Goal: Check status: Check status

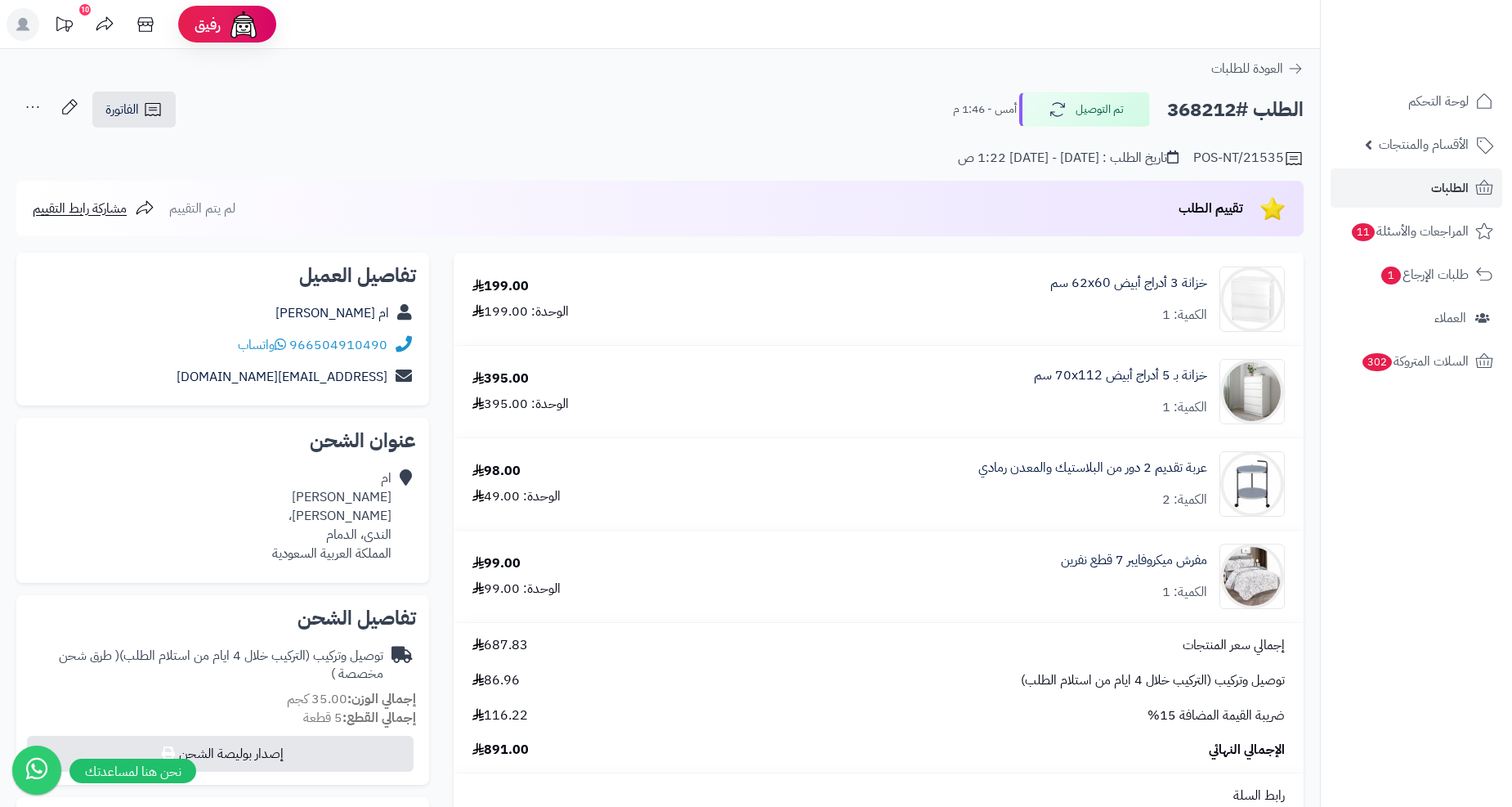
scroll to position [91, 0]
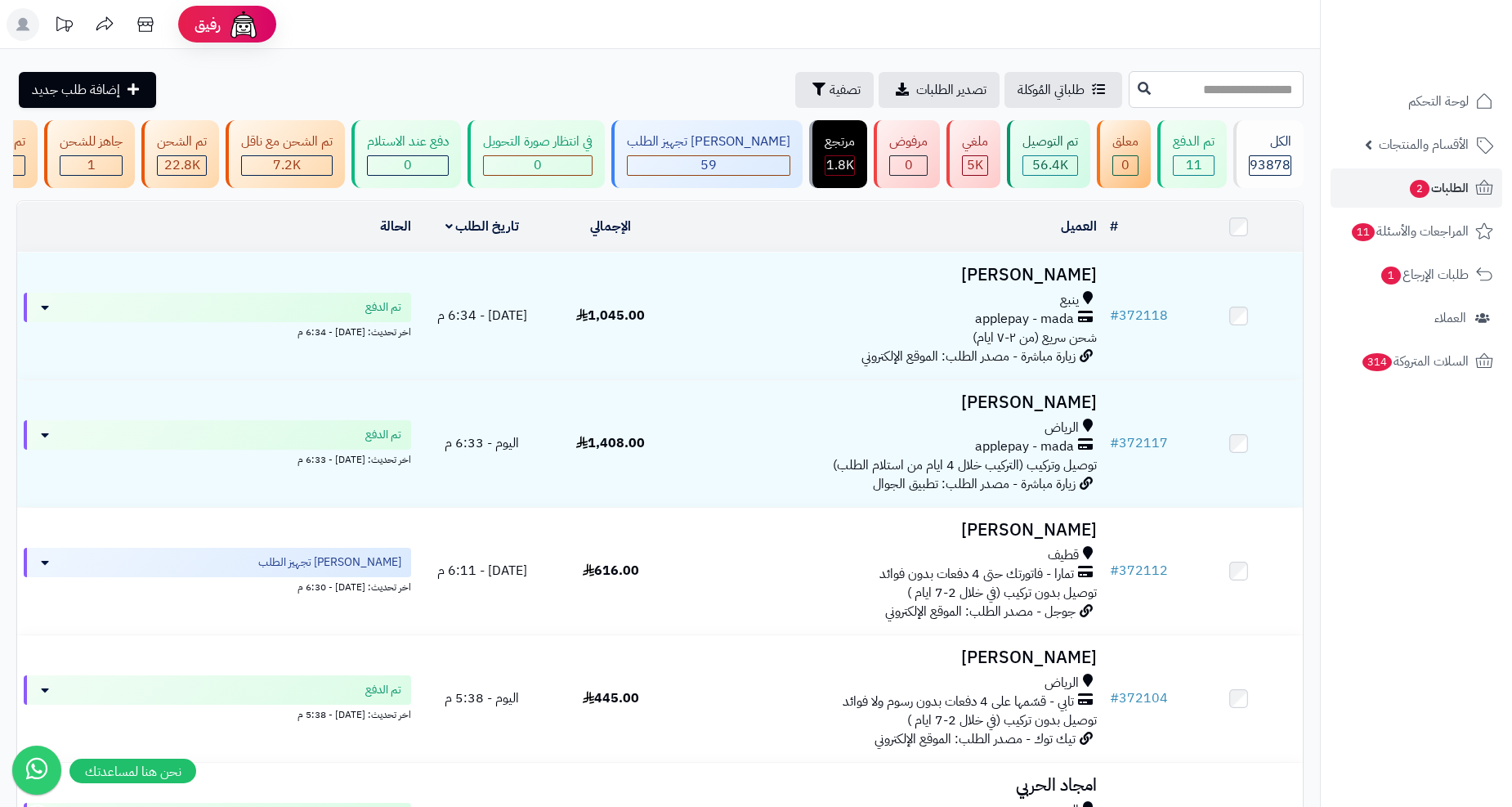
click at [1129, 94] on input "text" at bounding box center [1216, 90] width 175 height 37
paste input "******"
type input "******"
click at [1132, 93] on button at bounding box center [1143, 88] width 24 height 31
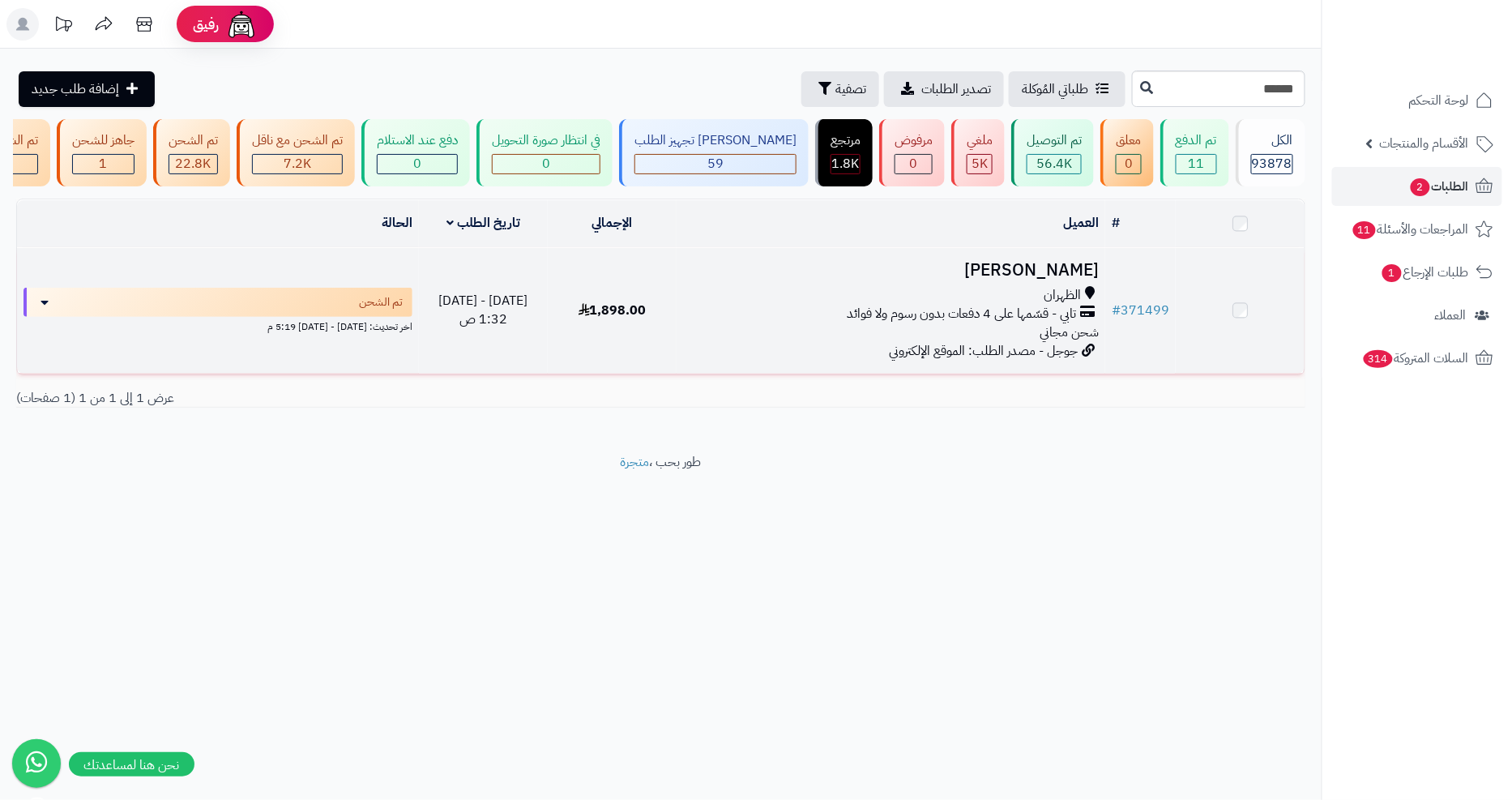
click at [788, 337] on div "الظهران تابي - قسّمها على 4 دفعات بدون رسوم ولا فوائد شحن مجاني" at bounding box center [890, 314] width 416 height 56
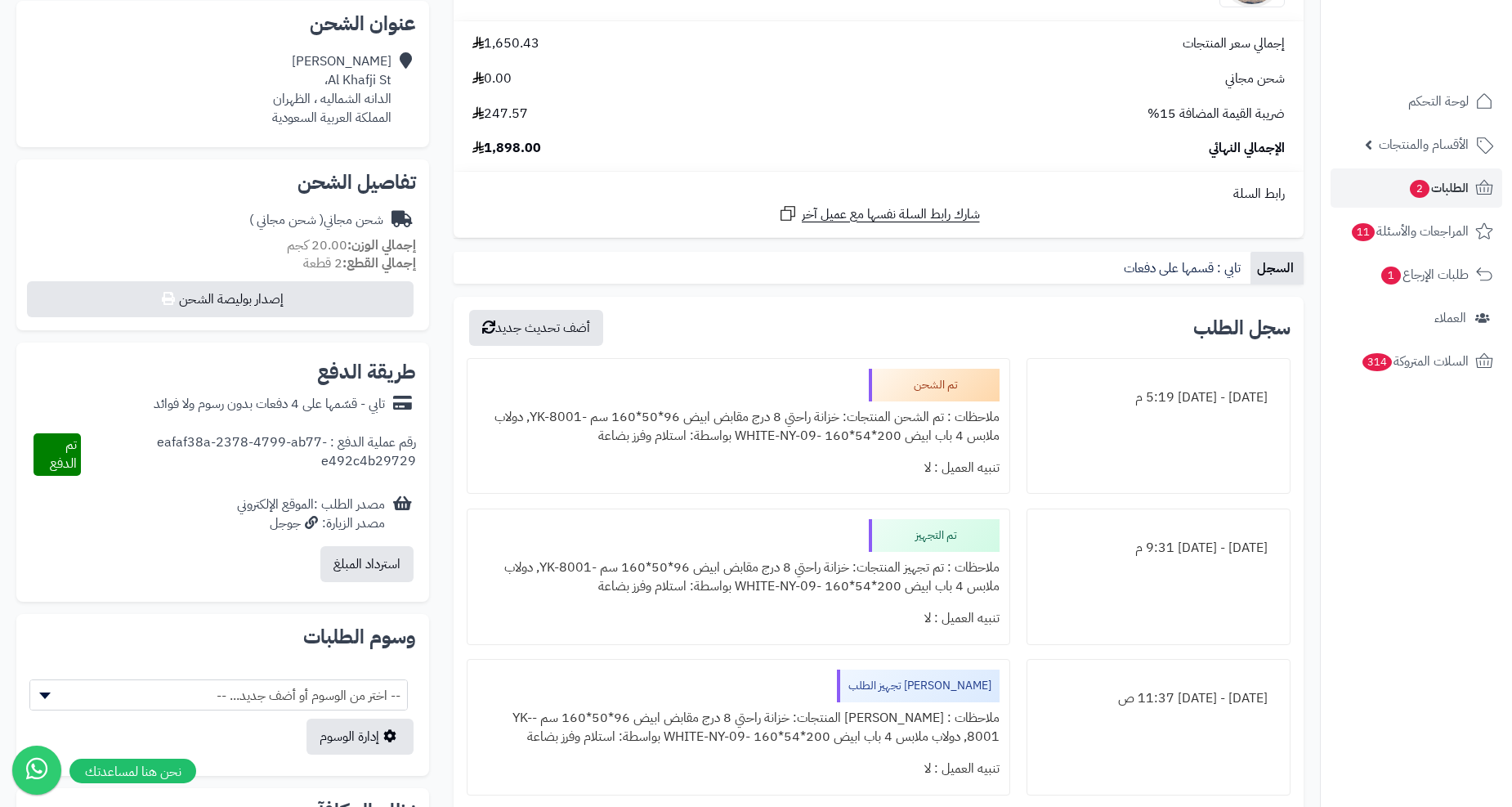
scroll to position [181, 0]
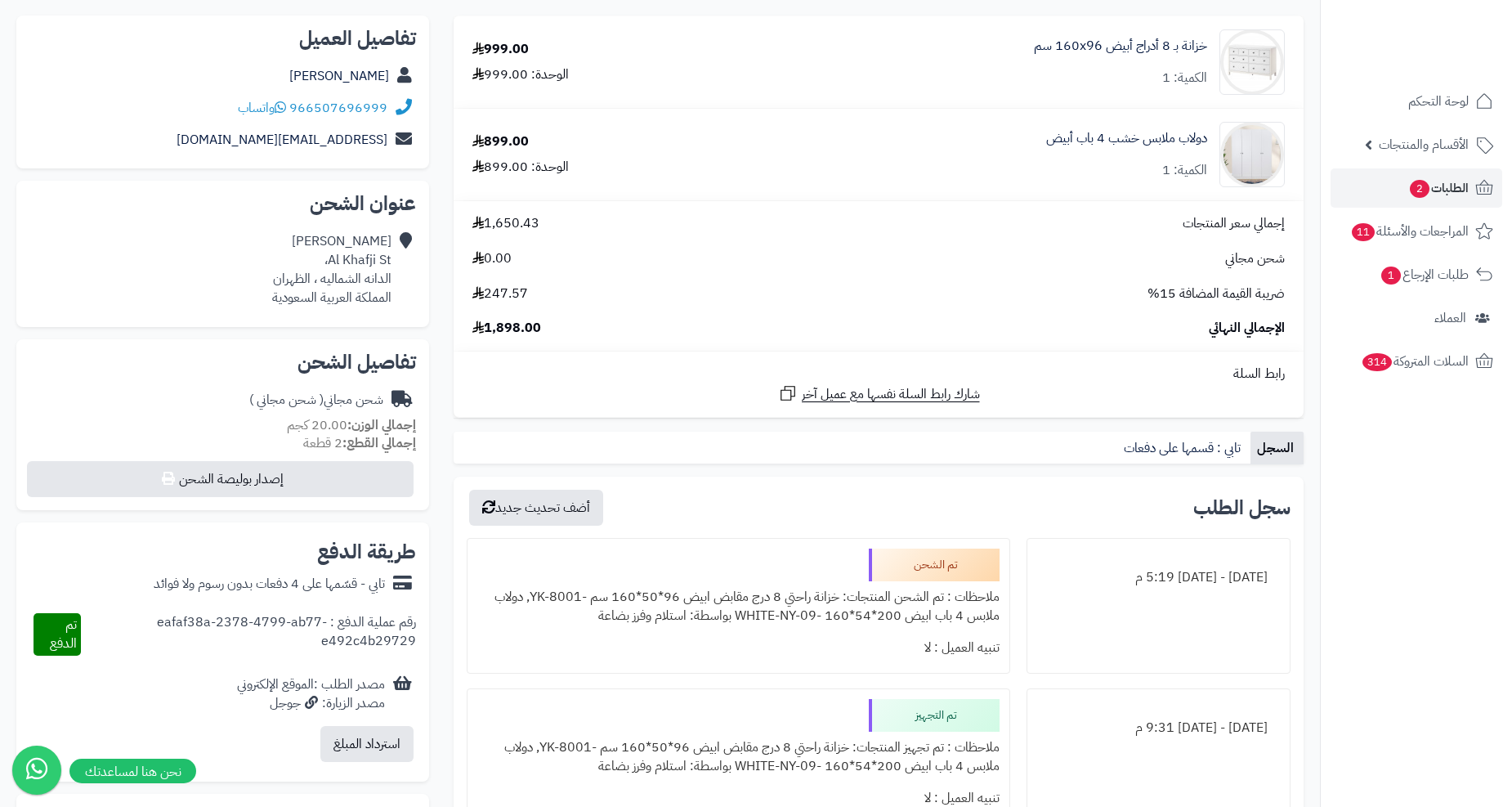
click at [301, 270] on div "[PERSON_NAME] Al Khafji St، الدانه الشماليه ، الظهران المملكة العربية السعودية" at bounding box center [332, 269] width 120 height 74
copy div "الظهران"
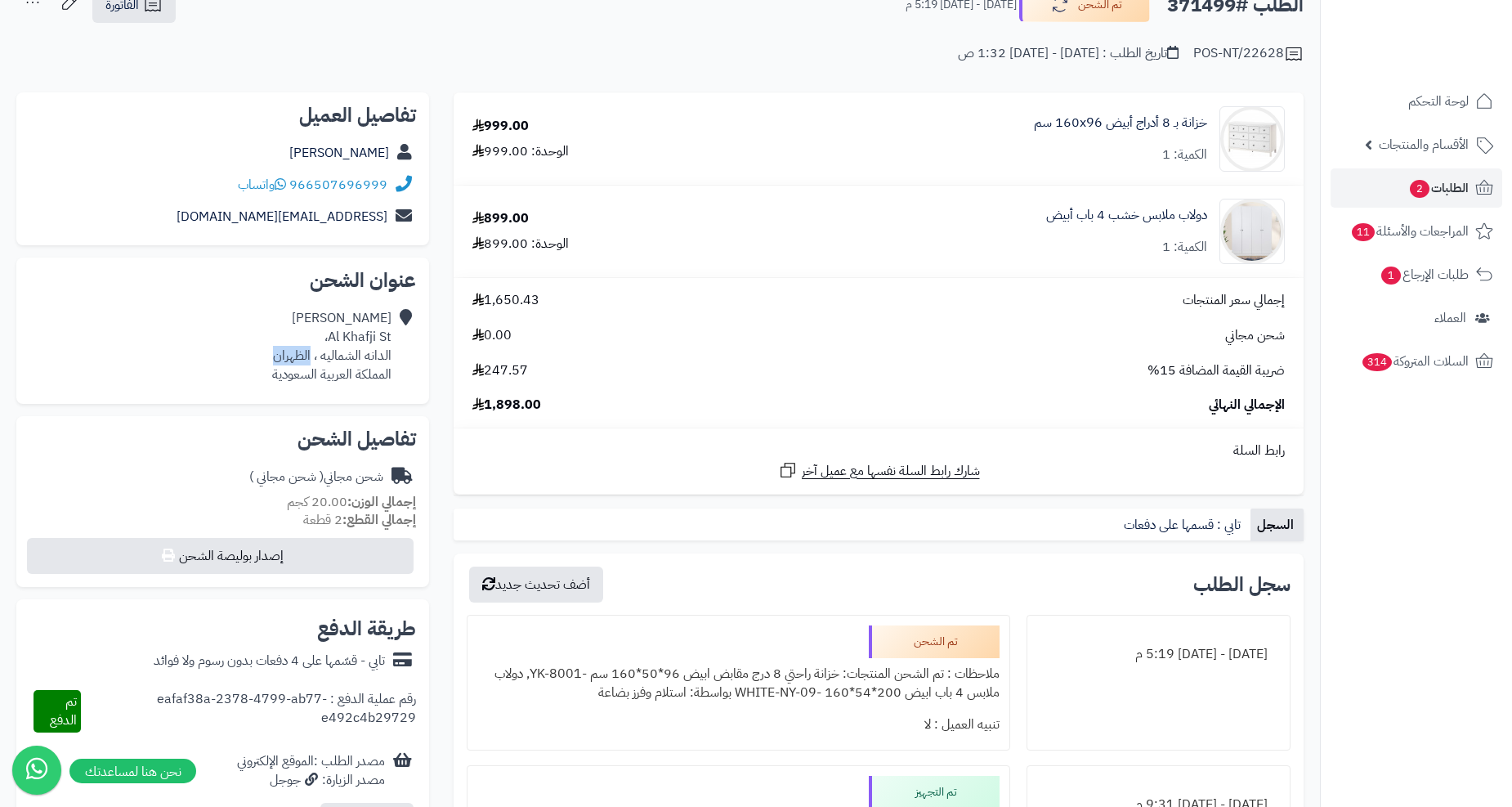
scroll to position [0, 0]
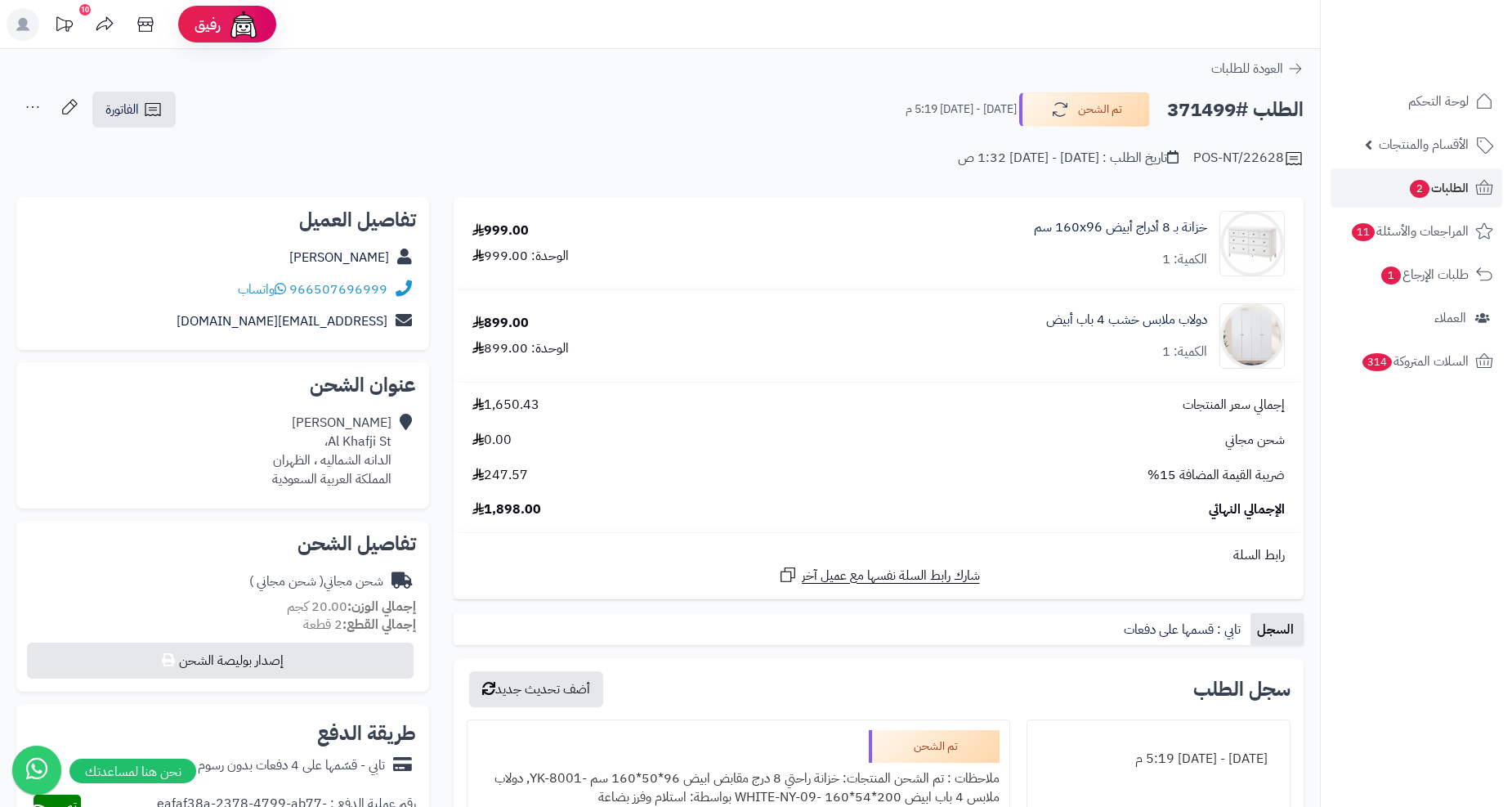
click at [1108, 254] on div "خزانة بـ 8 أدراج أبيض ‎160x96 سم‏ الكمية: 1" at bounding box center [1121, 243] width 174 height 51
click at [1115, 235] on link "خزانة بـ 8 أدراج أبيض ‎160x96 سم‏" at bounding box center [1121, 227] width 174 height 18
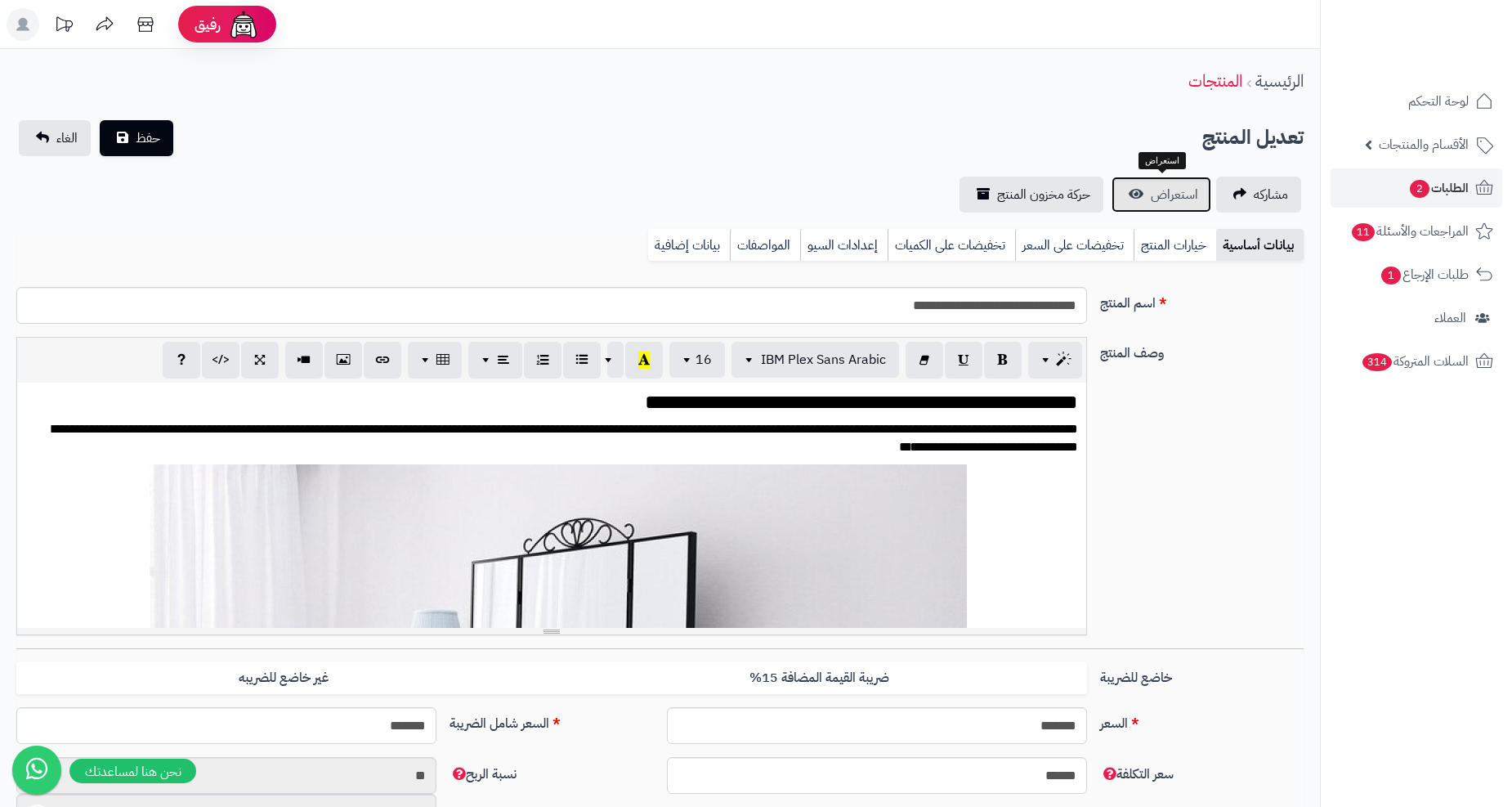
click at [1140, 201] on link "استعراض" at bounding box center [1161, 194] width 99 height 36
